Goal: Transaction & Acquisition: Purchase product/service

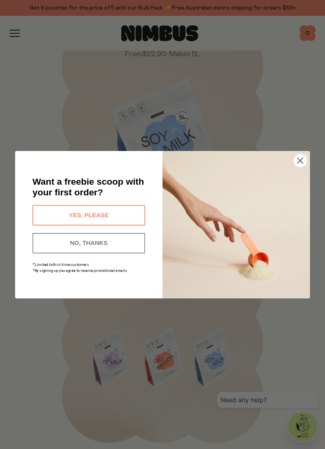
scroll to position [1434, 0]
click at [107, 215] on button "YES, PLEASE" at bounding box center [89, 215] width 113 height 20
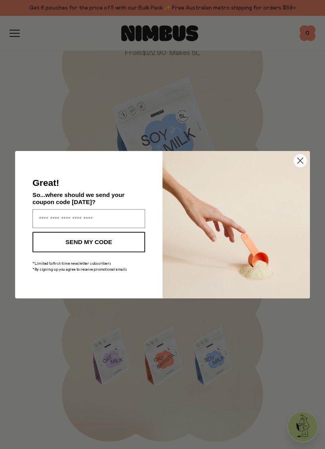
click at [303, 161] on circle "Close dialog" at bounding box center [300, 160] width 13 height 13
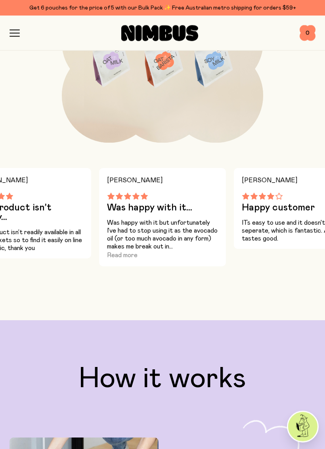
scroll to position [1733, 0]
click at [136, 255] on button "Read more" at bounding box center [122, 256] width 31 height 10
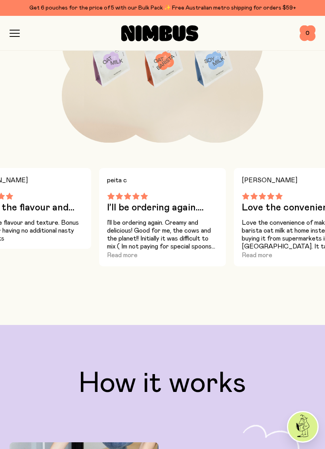
click at [130, 257] on button "Read more" at bounding box center [122, 256] width 31 height 10
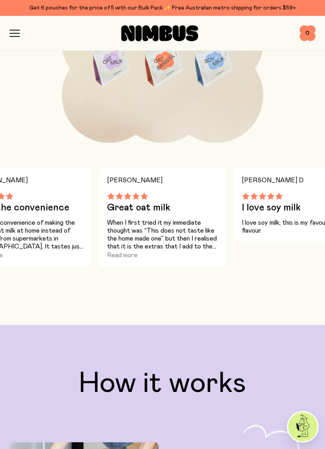
click at [130, 255] on button "Read more" at bounding box center [122, 256] width 31 height 10
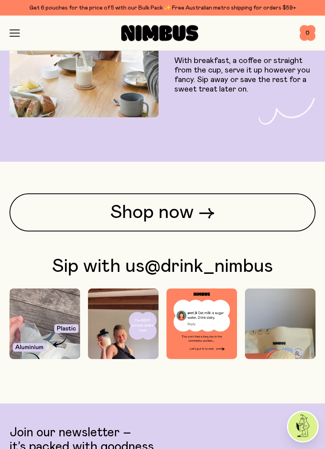
scroll to position [2513, 0]
click at [183, 221] on link "Shop now →" at bounding box center [163, 213] width 306 height 38
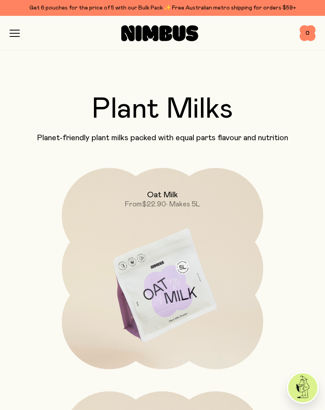
click at [178, 297] on img at bounding box center [162, 286] width 201 height 237
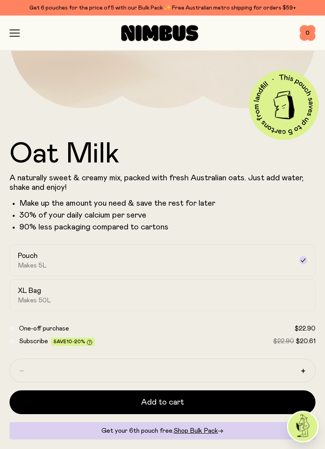
scroll to position [258, 0]
click at [115, 299] on div "XL Bag Makes 50L" at bounding box center [155, 295] width 275 height 18
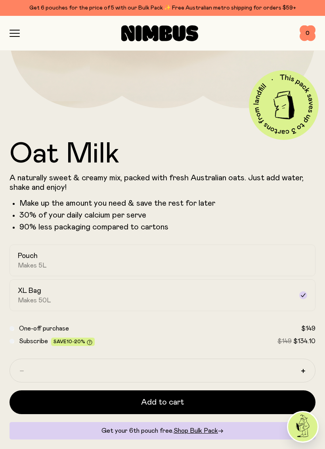
click at [77, 261] on div "Pouch Makes 5L" at bounding box center [155, 260] width 275 height 18
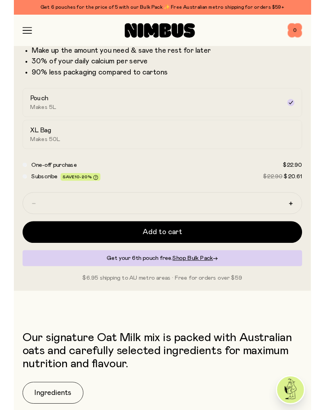
scroll to position [409, 0]
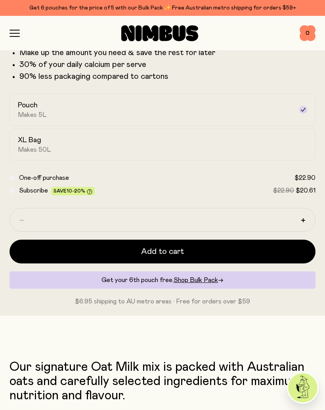
click at [186, 253] on button "Add to cart" at bounding box center [163, 252] width 306 height 24
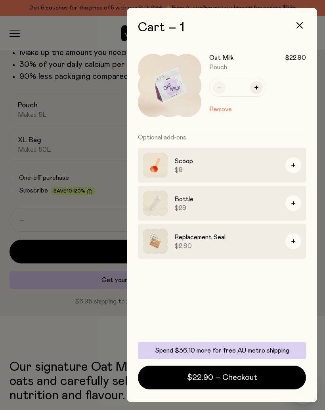
click at [304, 25] on button "button" at bounding box center [299, 25] width 19 height 19
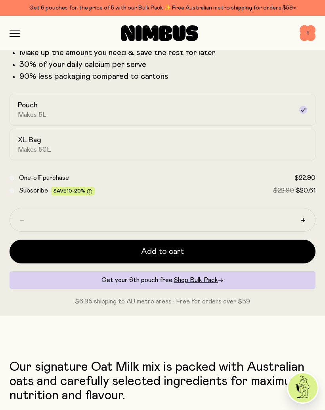
click at [305, 223] on button "button" at bounding box center [303, 220] width 13 height 13
click at [209, 251] on button "Add to cart" at bounding box center [163, 252] width 306 height 24
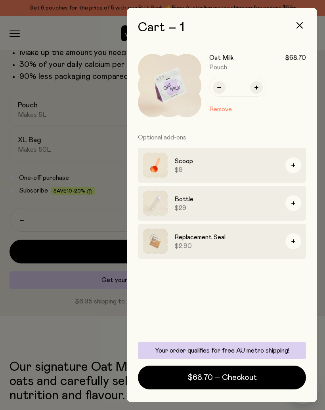
click at [299, 25] on icon "button" at bounding box center [300, 25] width 6 height 6
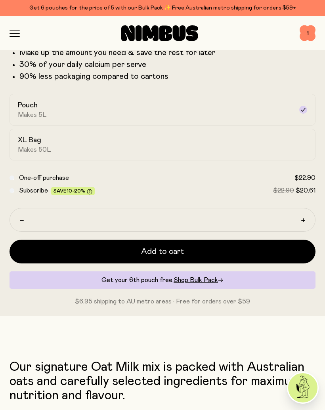
click at [314, 31] on span "1" at bounding box center [308, 33] width 16 height 16
